Goal: Task Accomplishment & Management: Manage account settings

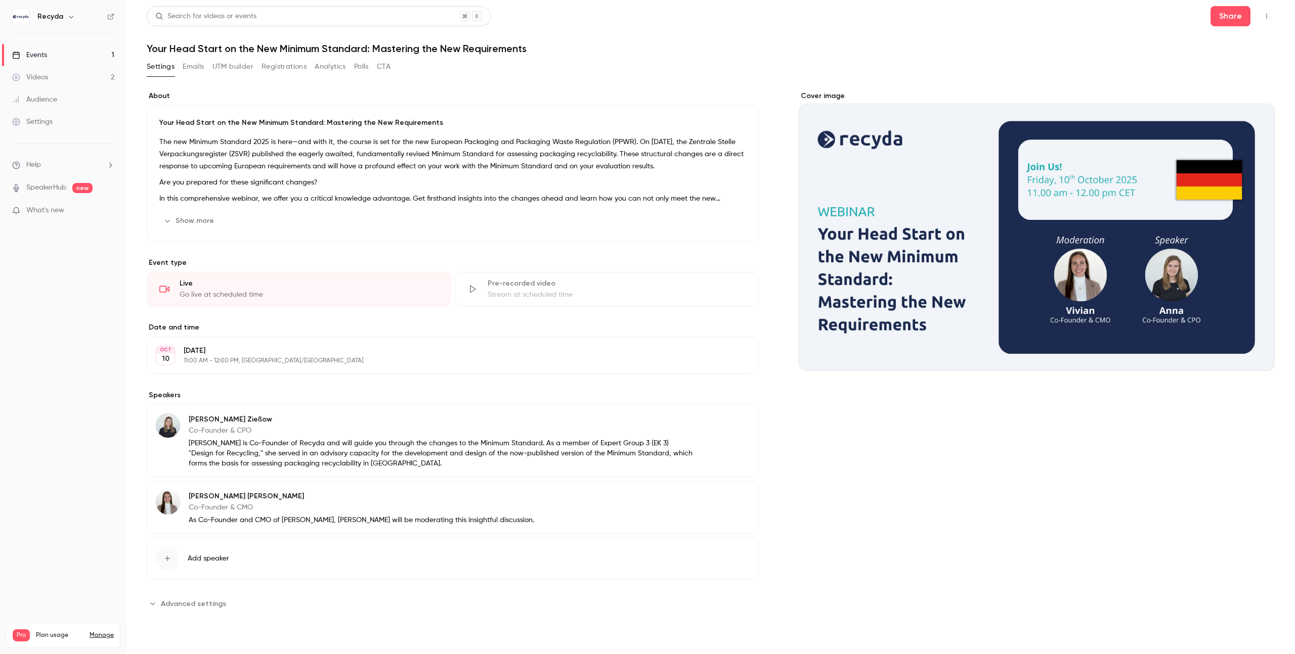
click at [44, 57] on div "Events" at bounding box center [29, 55] width 35 height 10
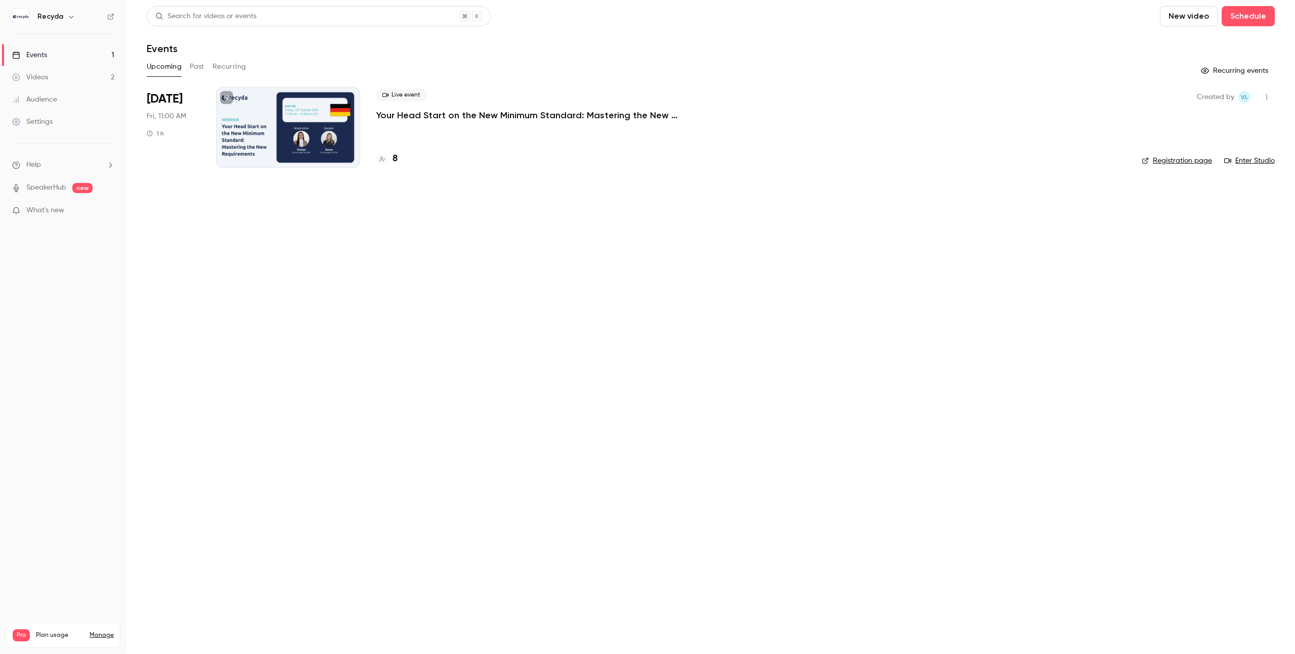
click at [401, 134] on div "Live event Your Head Start on the New Minimum Standard: Mastering the New Requi…" at bounding box center [750, 127] width 749 height 81
click at [416, 108] on div "Live event Your Head Start on the New Minimum Standard: Mastering the New Requi…" at bounding box center [750, 105] width 749 height 32
click at [426, 113] on p "Your Head Start on the New Minimum Standard: Mastering the New Requirements" at bounding box center [527, 115] width 303 height 12
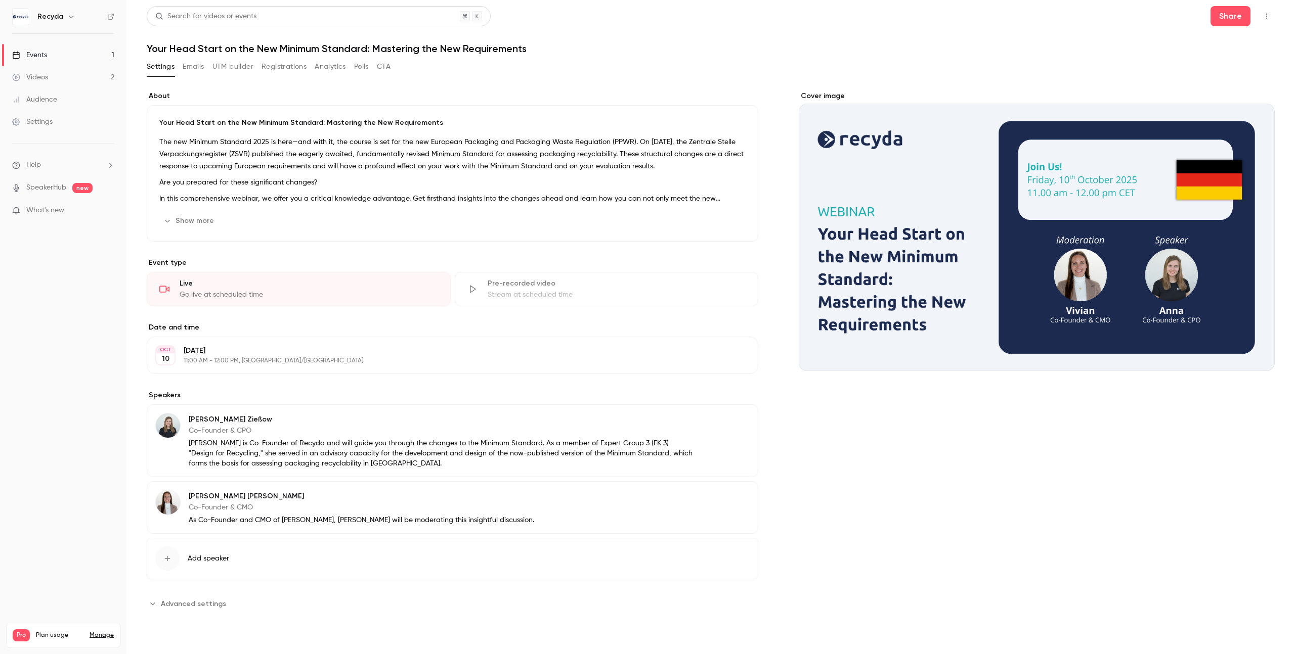
click at [294, 65] on button "Registrations" at bounding box center [283, 67] width 45 height 16
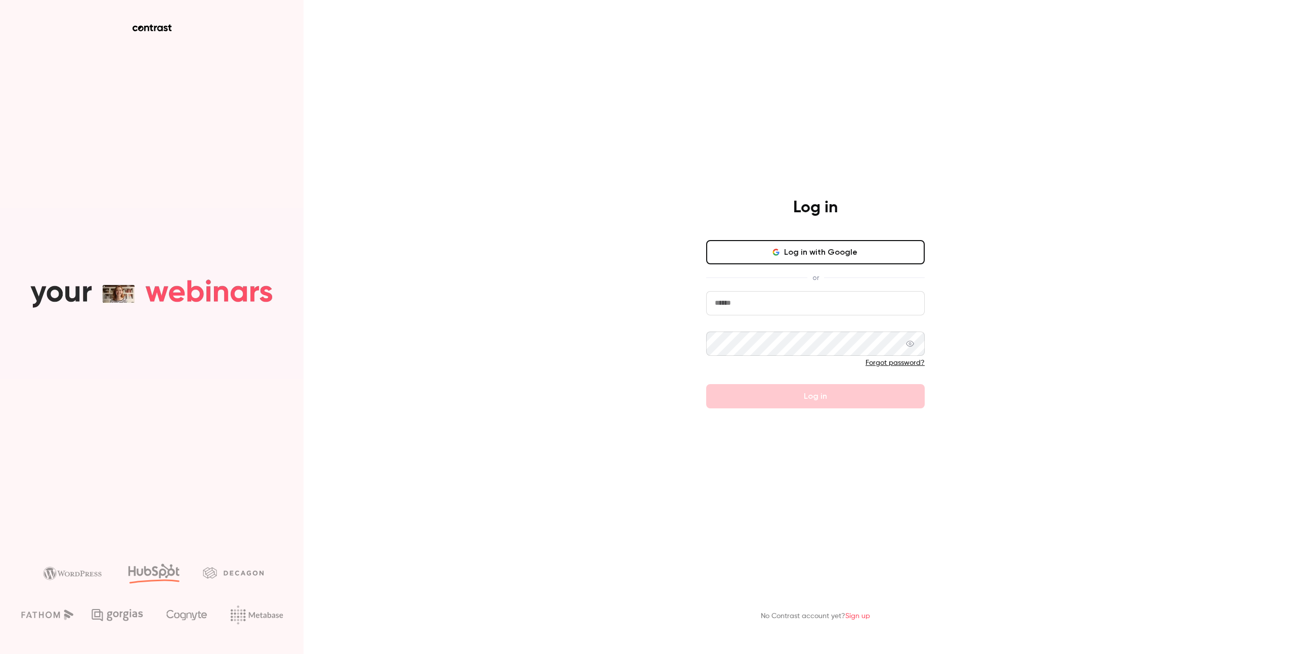
click at [794, 256] on button "Log in with Google" at bounding box center [815, 252] width 218 height 24
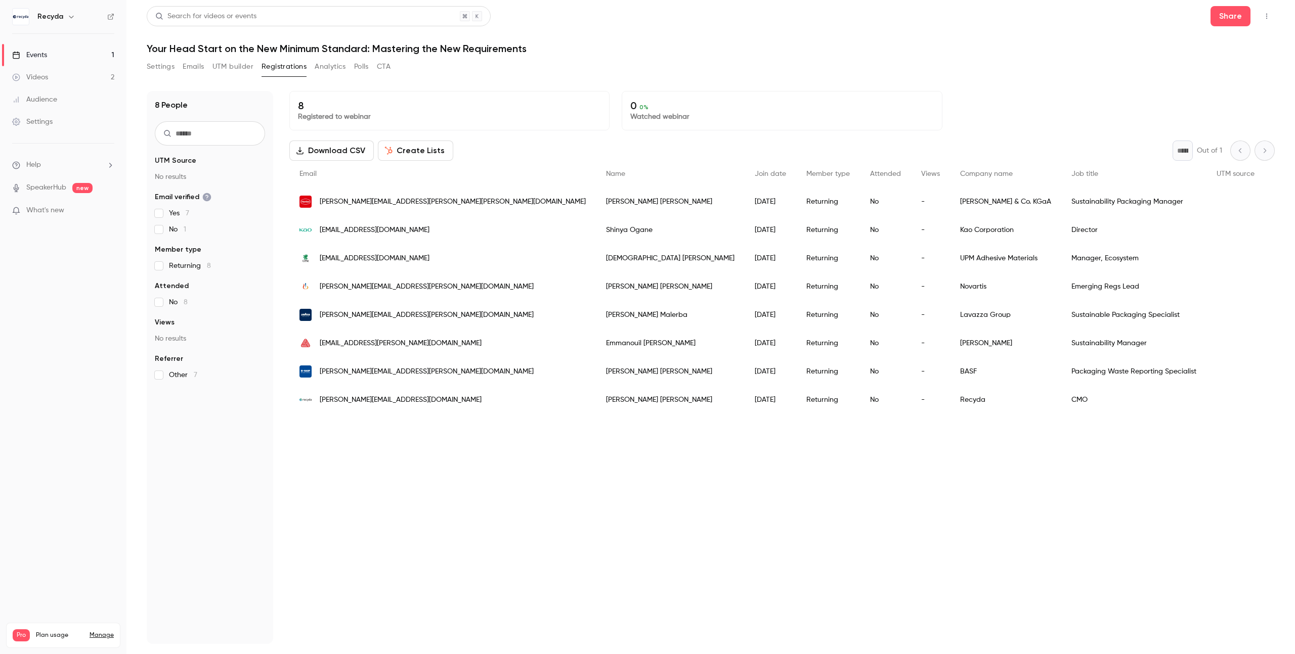
click at [41, 120] on div "Settings" at bounding box center [32, 122] width 40 height 10
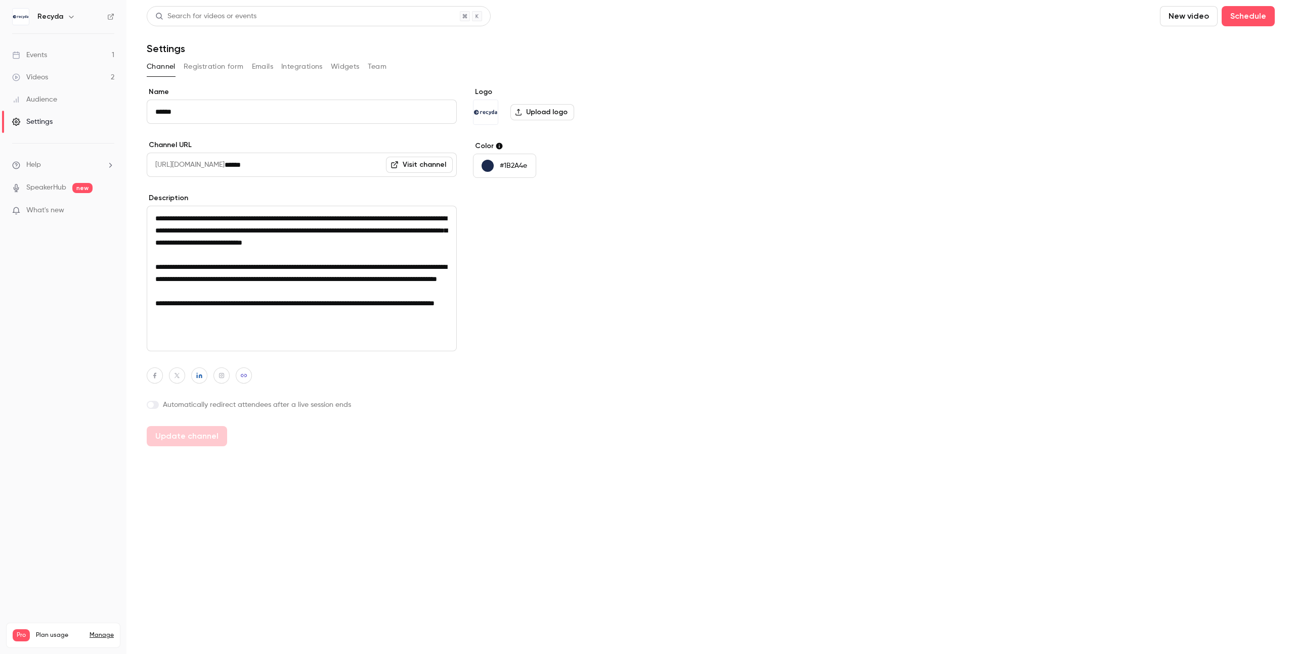
click at [39, 100] on div "Audience" at bounding box center [34, 100] width 45 height 10
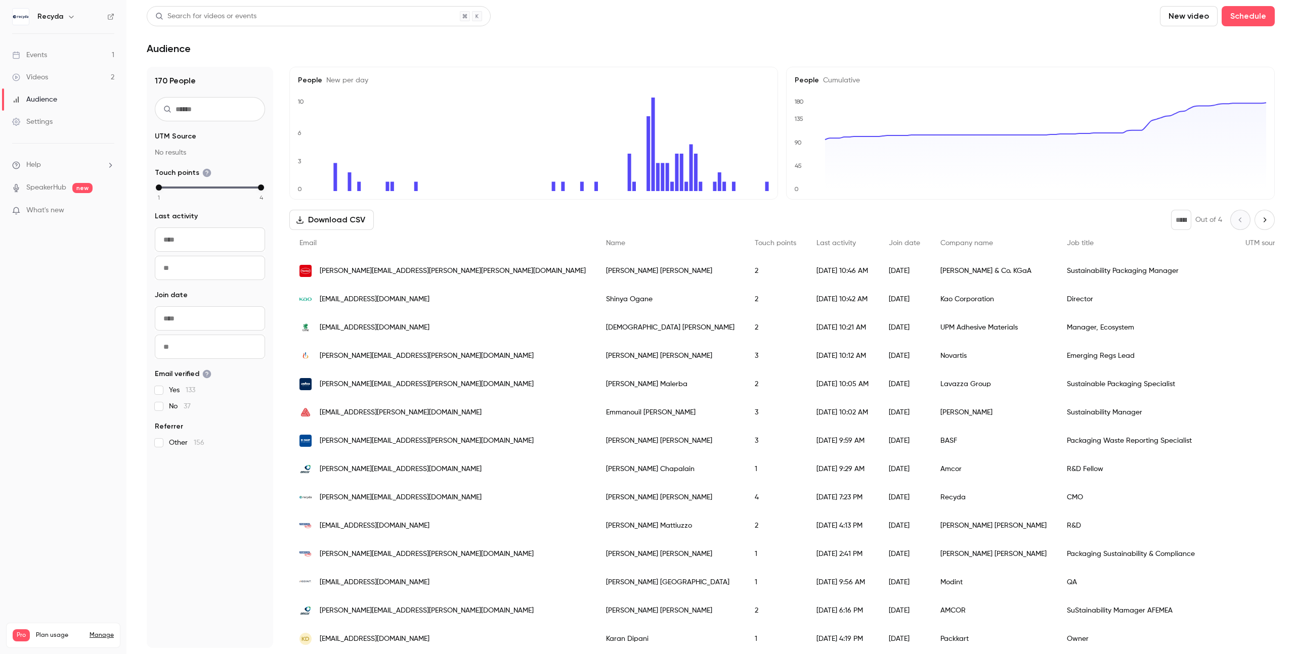
click at [37, 117] on div "Settings" at bounding box center [32, 122] width 40 height 10
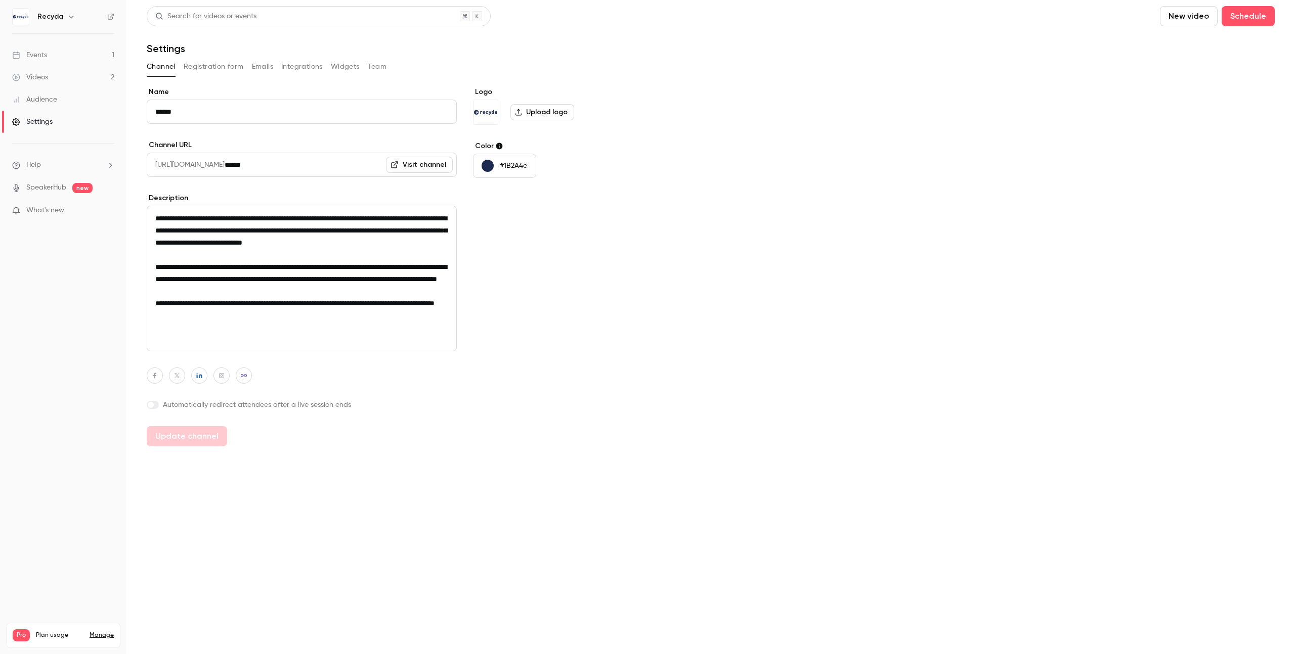
click at [373, 63] on button "Team" at bounding box center [377, 67] width 19 height 16
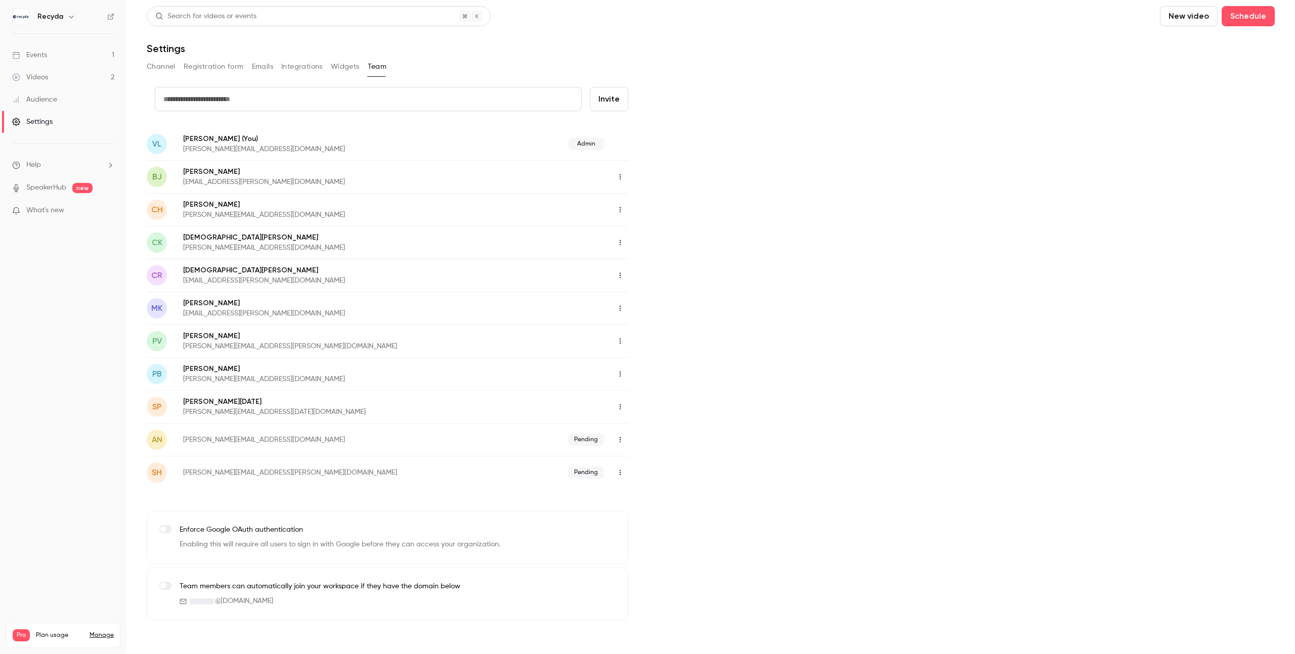
click at [624, 443] on icon "button" at bounding box center [620, 439] width 8 height 7
click at [673, 470] on div "Resend invitation" at bounding box center [675, 466] width 77 height 10
click at [40, 52] on div "Events" at bounding box center [29, 55] width 35 height 10
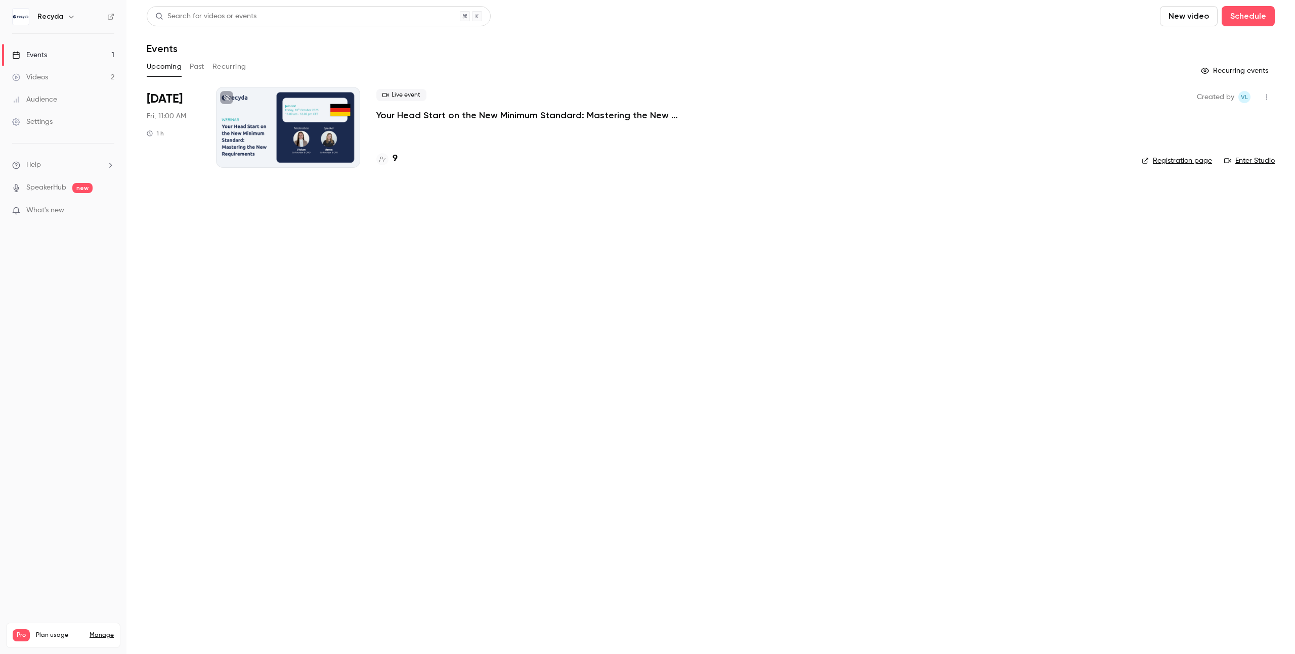
click at [404, 116] on p "Your Head Start on the New Minimum Standard: Mastering the New Requirements" at bounding box center [527, 115] width 303 height 12
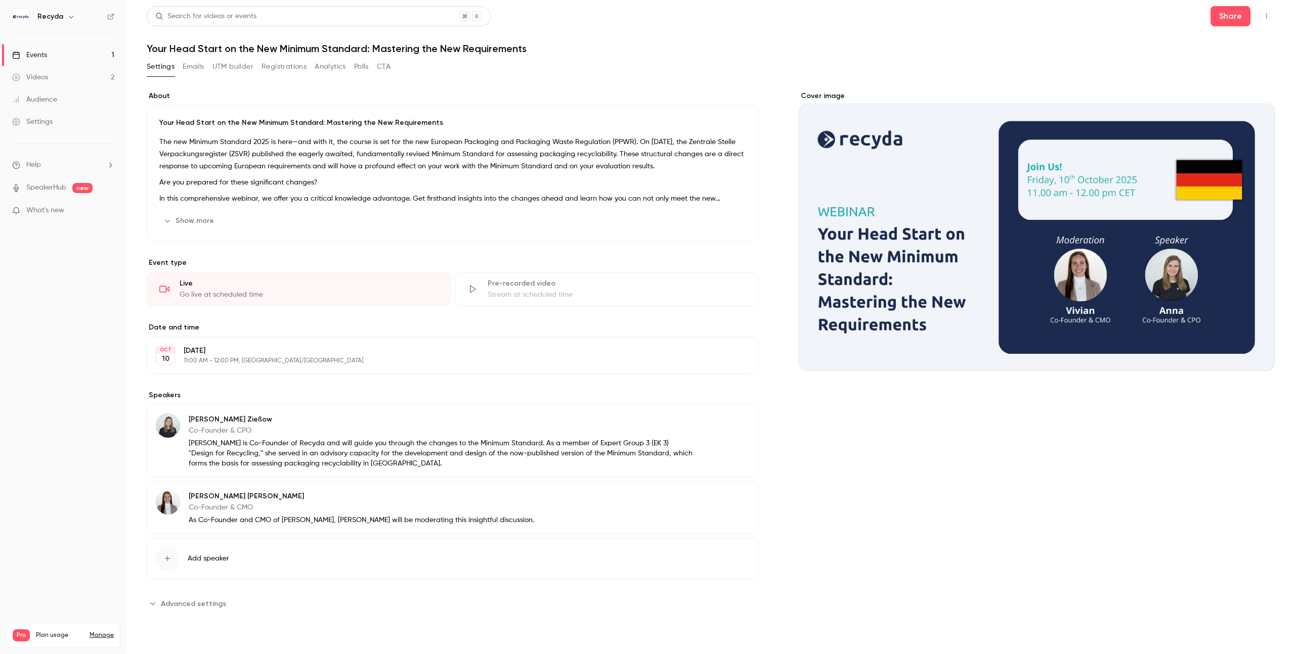
click at [279, 72] on button "Registrations" at bounding box center [283, 67] width 45 height 16
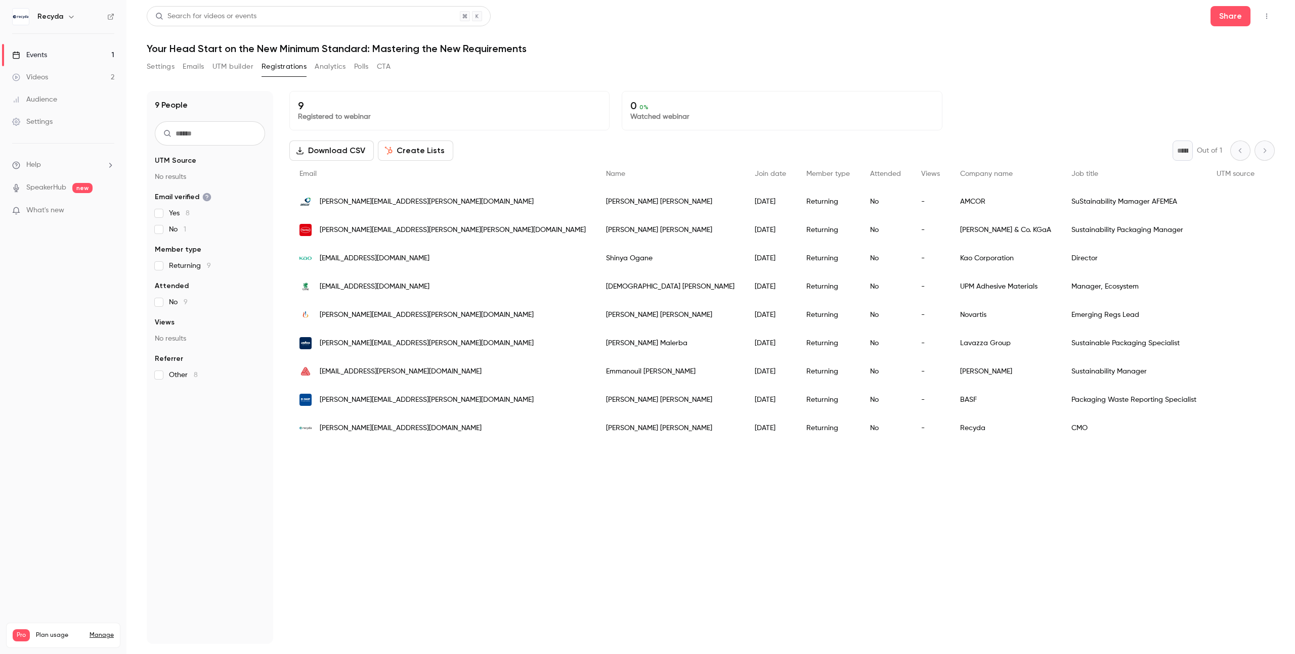
click at [35, 53] on div "Events" at bounding box center [29, 55] width 35 height 10
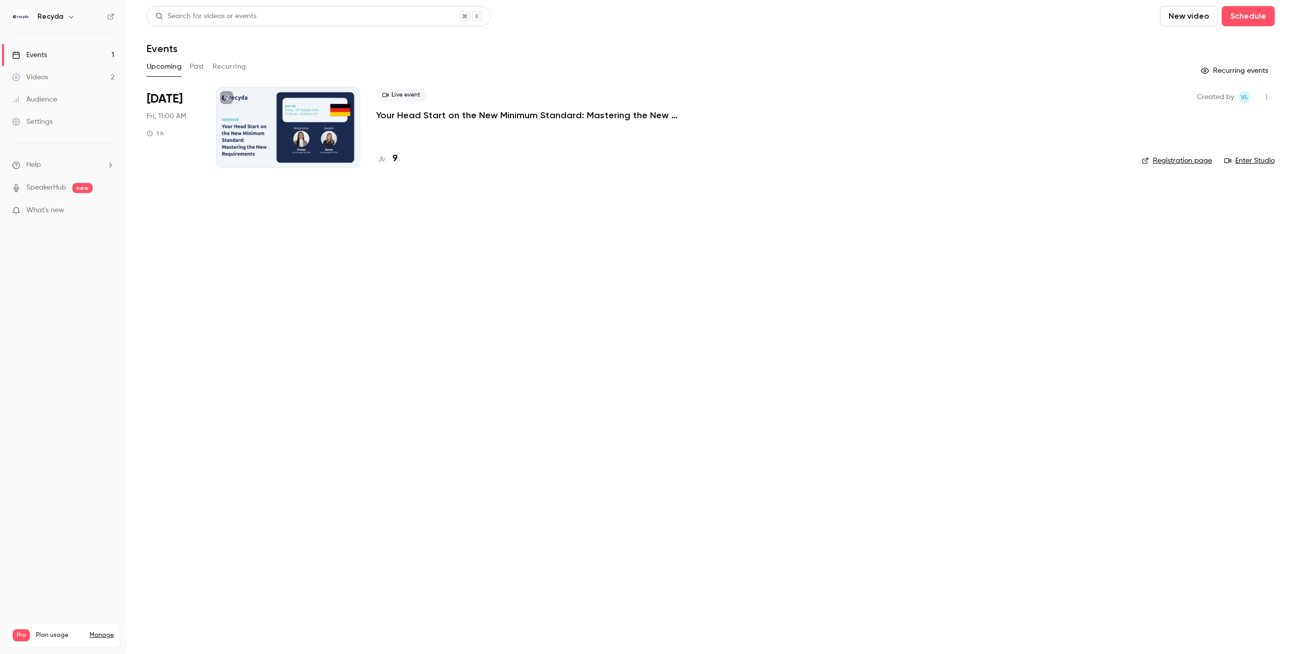
click at [466, 115] on p "Your Head Start on the New Minimum Standard: Mastering the New Requirements" at bounding box center [527, 115] width 303 height 12
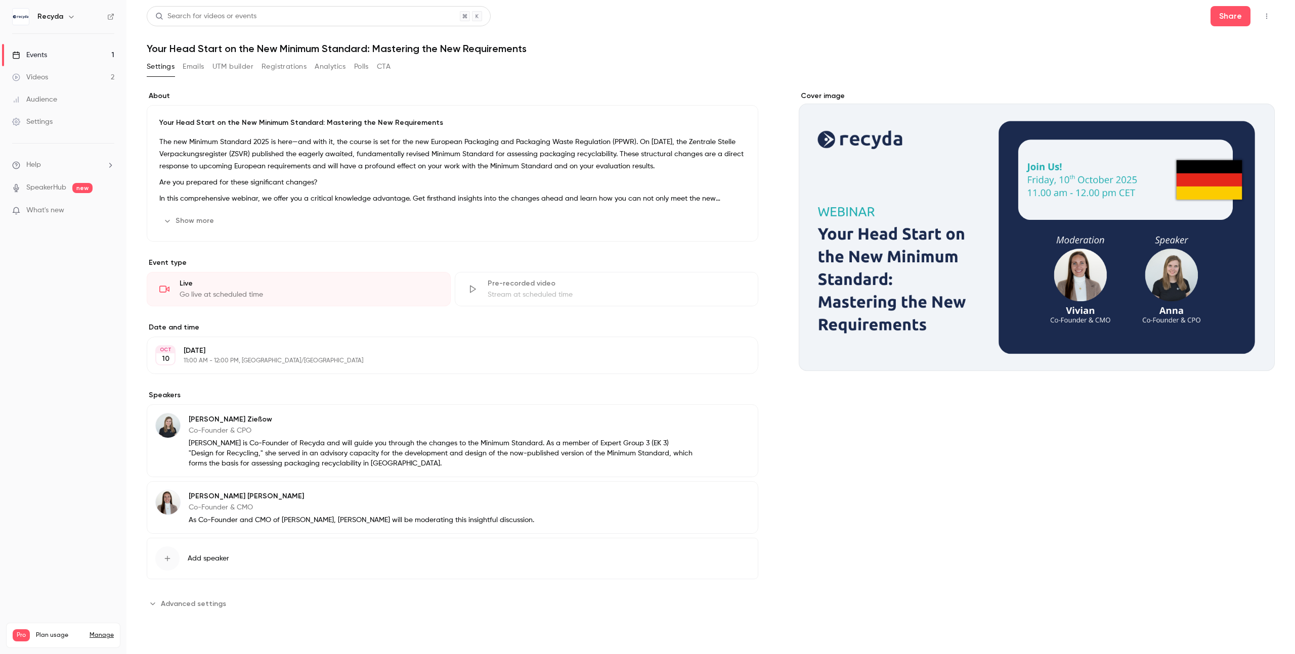
click at [221, 156] on p "The new Minimum Standard 2025 is here—and with it, the course is set for the ne…" at bounding box center [452, 154] width 586 height 36
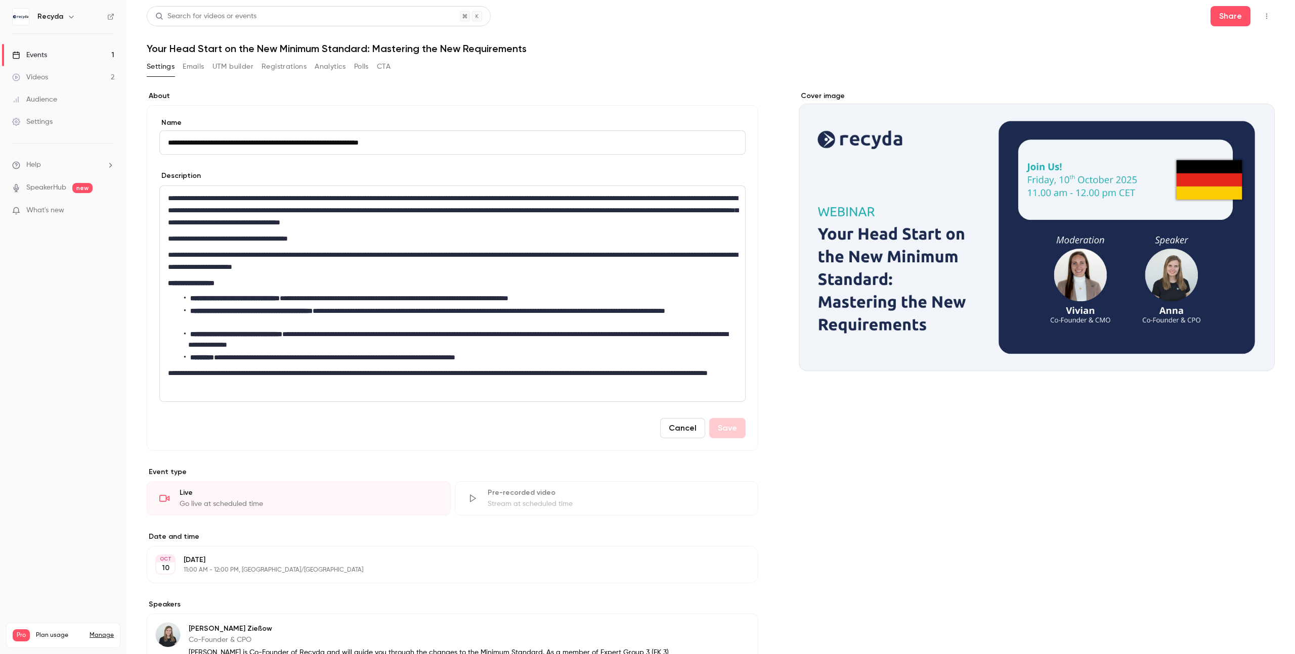
click at [247, 203] on p "**********" at bounding box center [452, 210] width 569 height 36
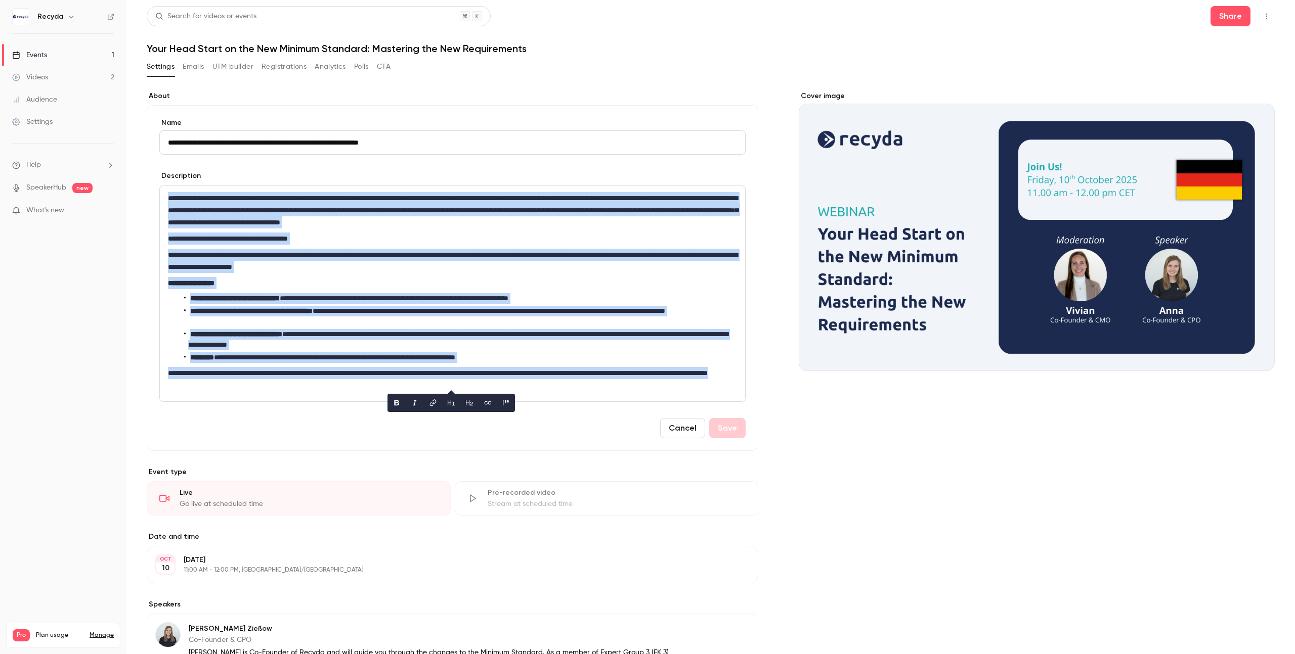
copy div "**********"
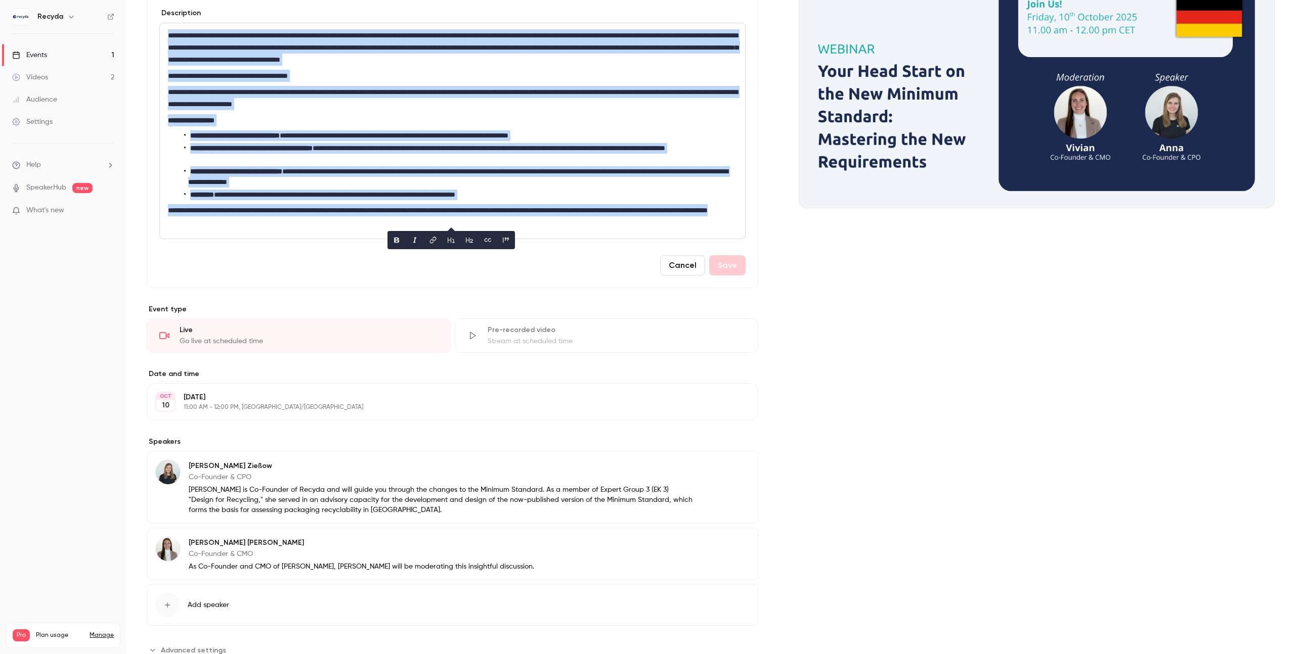
scroll to position [197, 0]
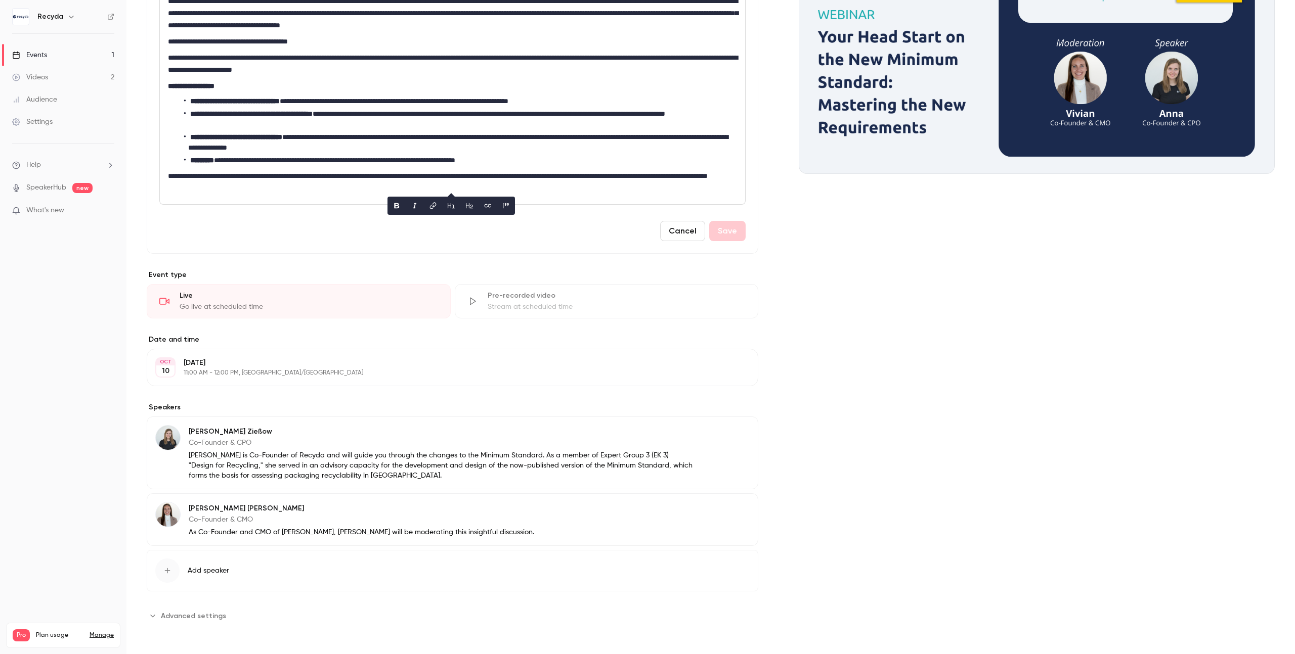
click at [246, 479] on p "Anna Zießow is Co-Founder of Recyda and will guide you through the changes to t…" at bounding box center [441, 466] width 504 height 30
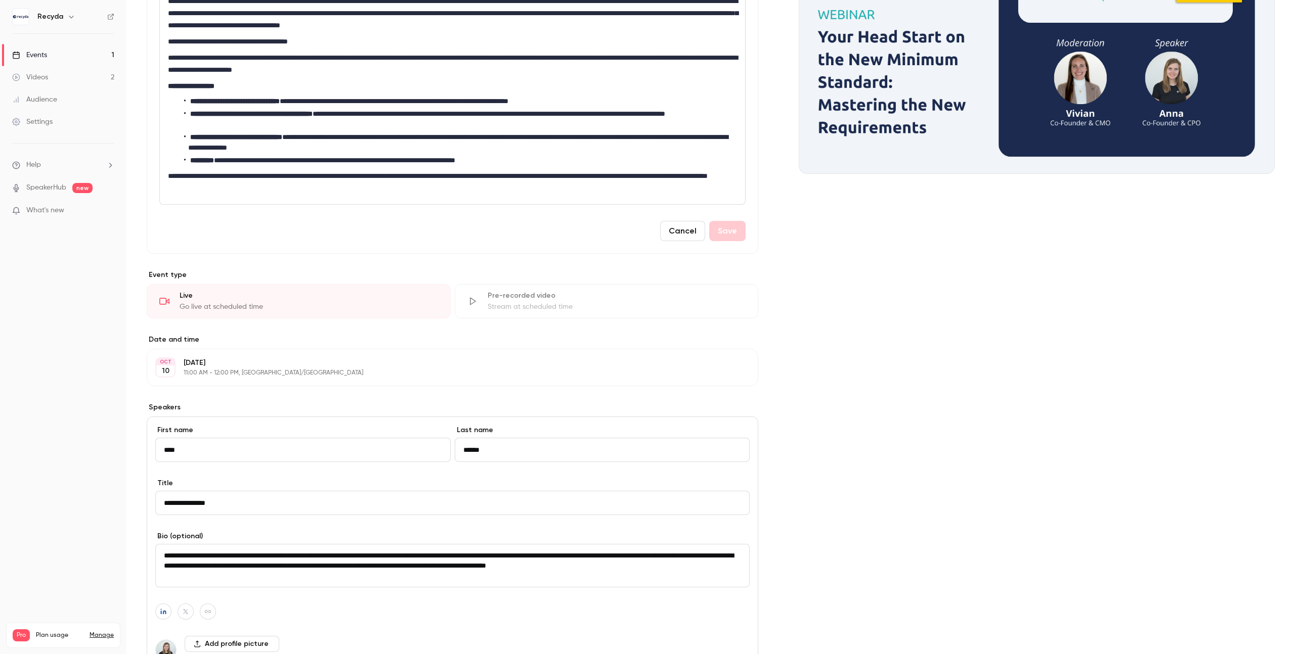
click at [270, 562] on textarea "**********" at bounding box center [452, 565] width 594 height 43
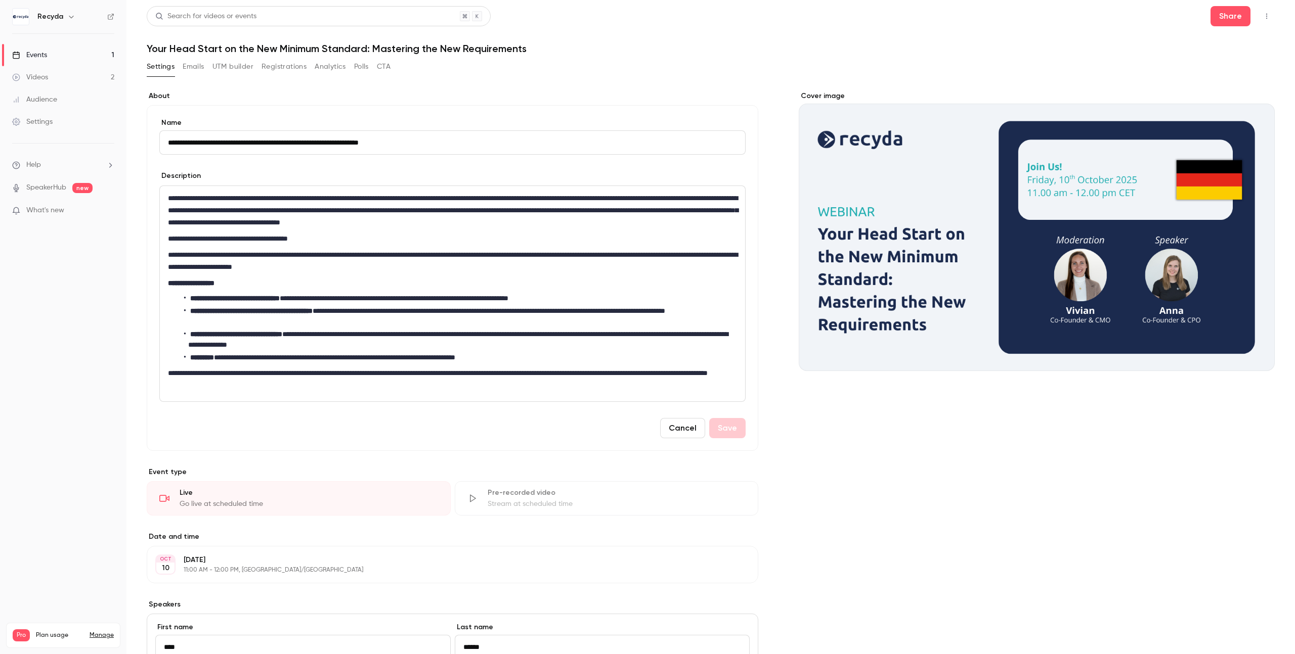
click at [289, 63] on button "Registrations" at bounding box center [283, 67] width 45 height 16
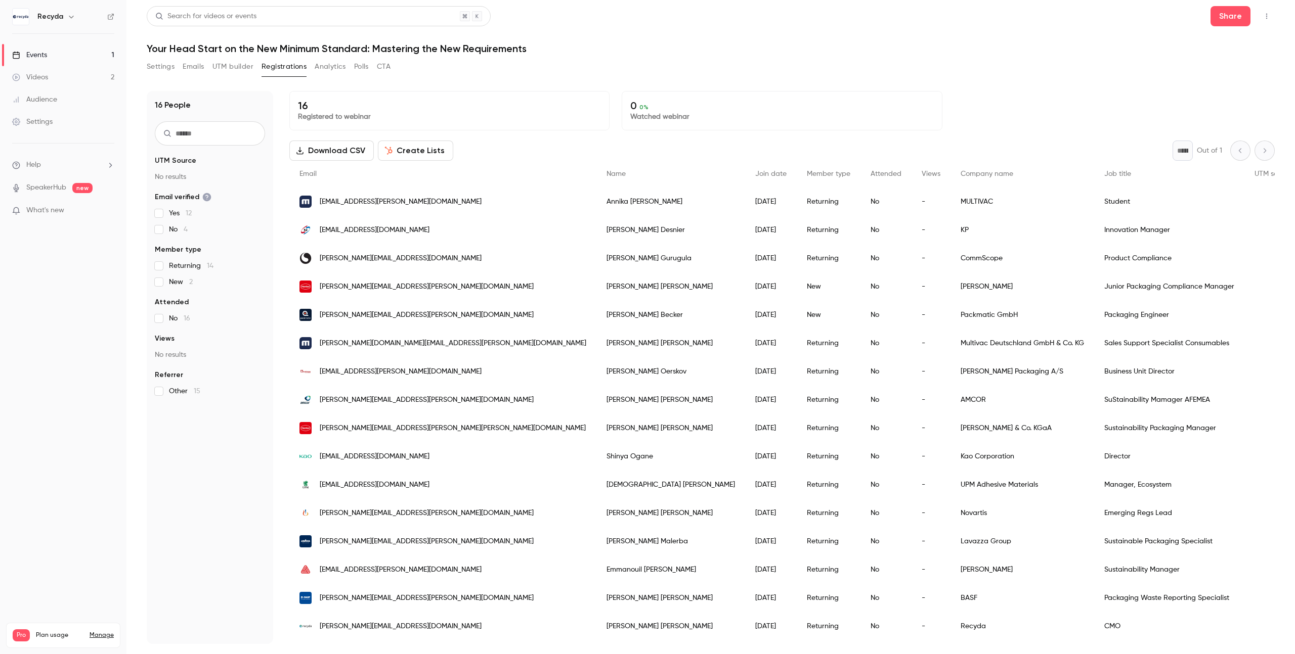
click at [250, 533] on div "16 People UTM Source No results Email verified Yes 12 No 4 Member type Returnin…" at bounding box center [210, 367] width 126 height 553
